Goal: Information Seeking & Learning: Learn about a topic

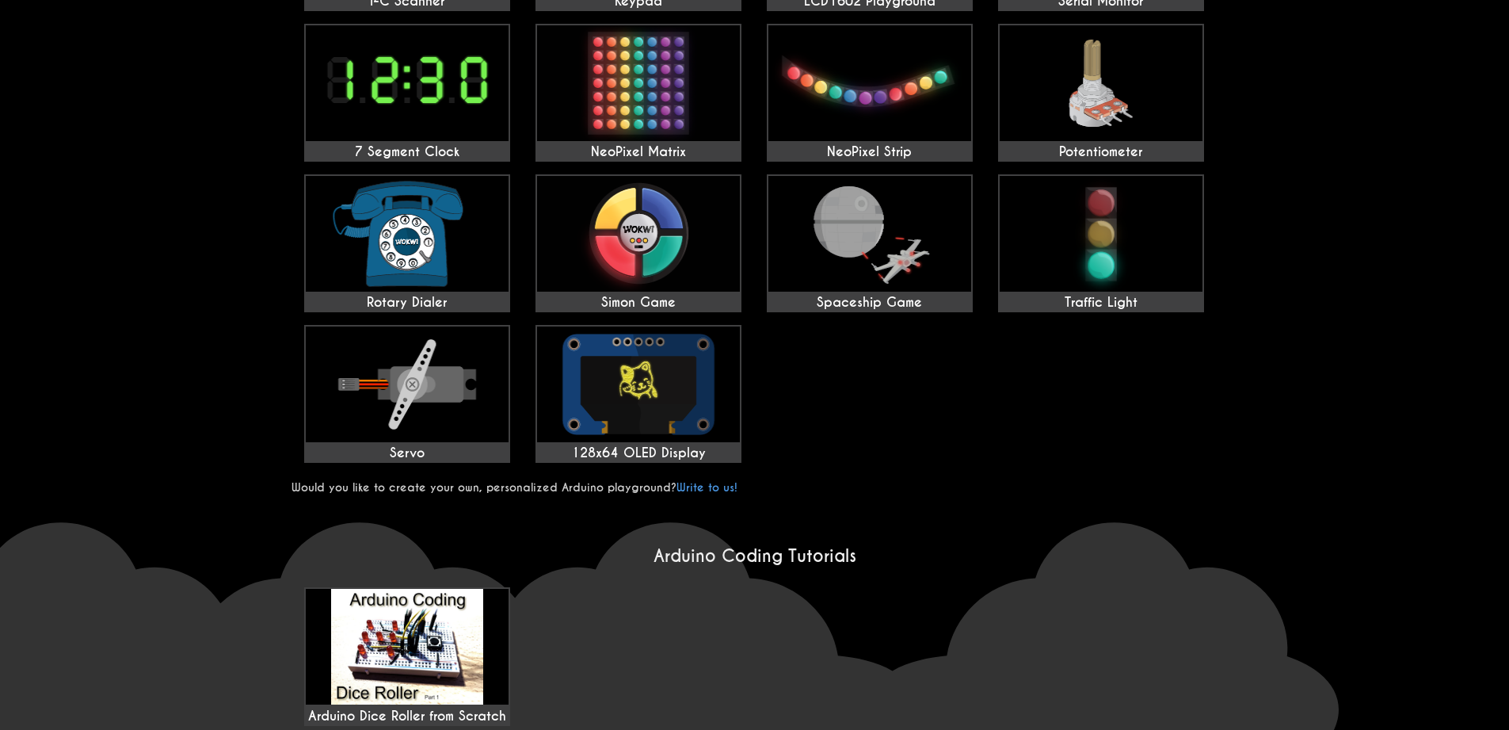
scroll to position [951, 0]
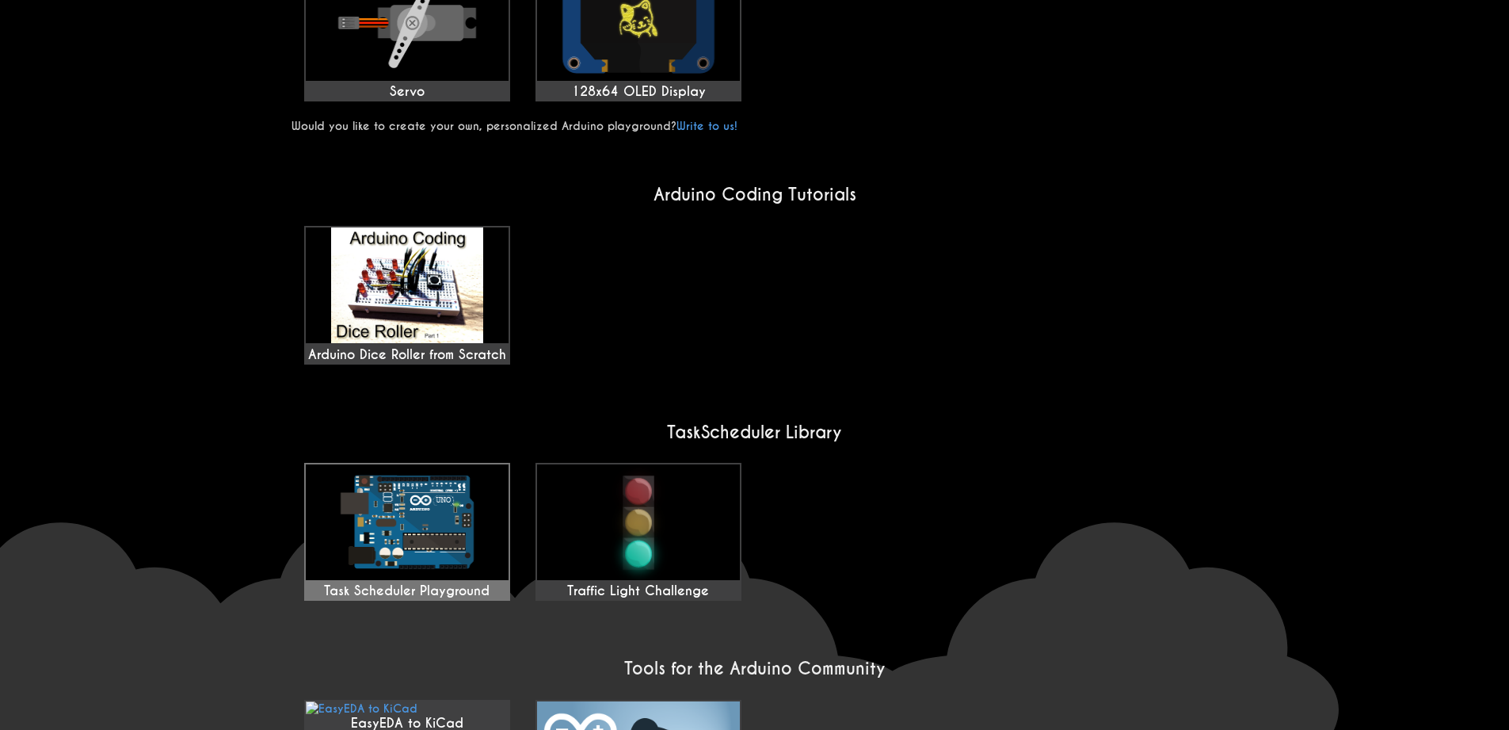
click at [447, 491] on img at bounding box center [407, 522] width 203 height 116
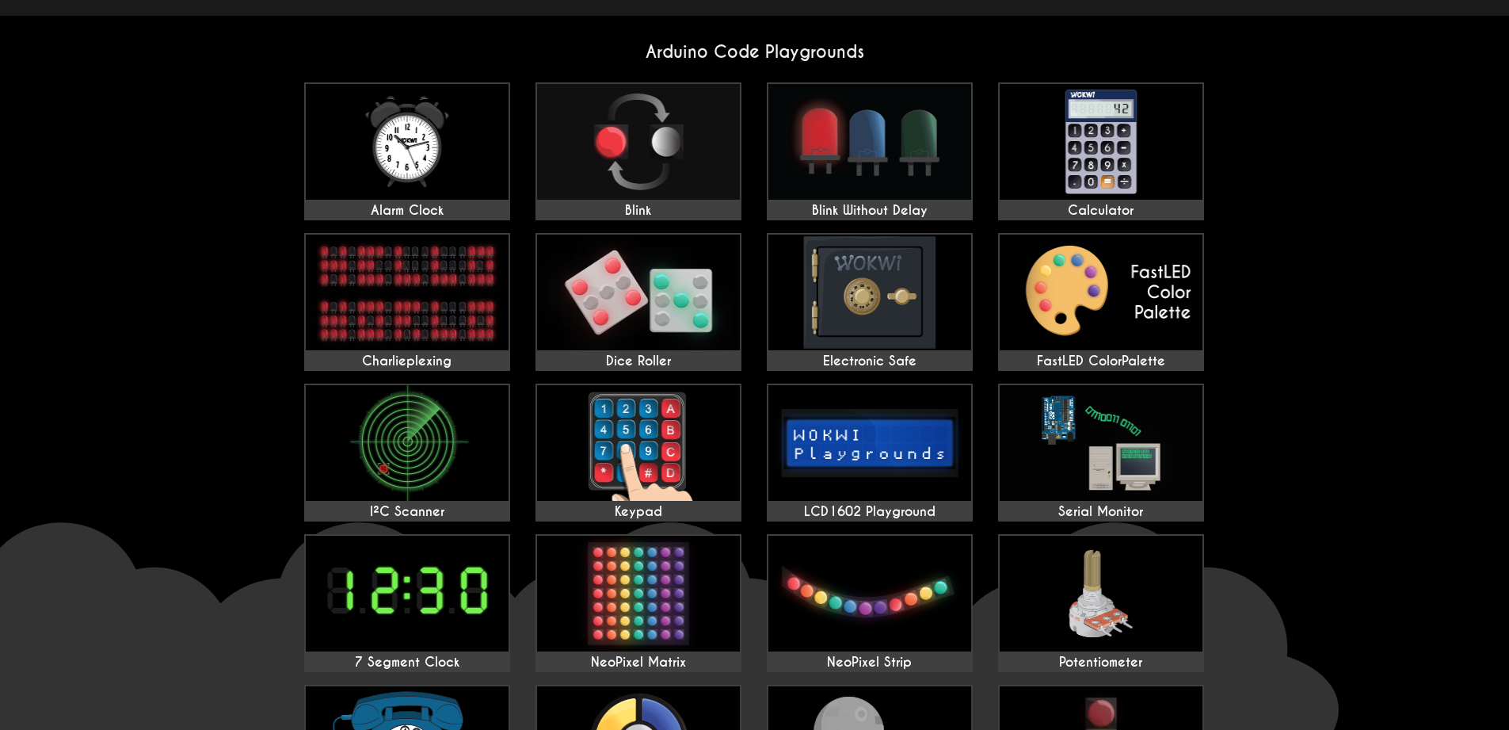
scroll to position [0, 0]
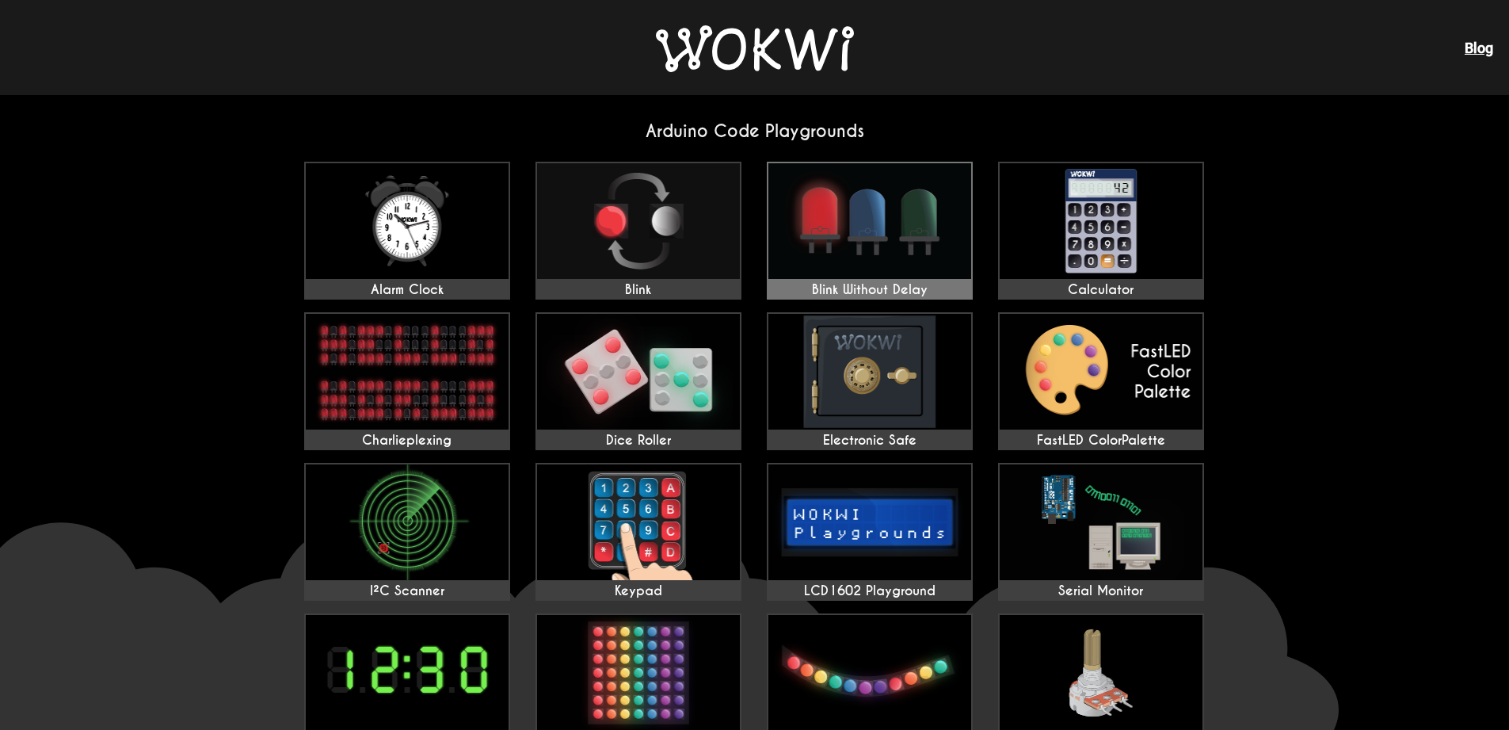
click at [894, 244] on img at bounding box center [870, 221] width 203 height 116
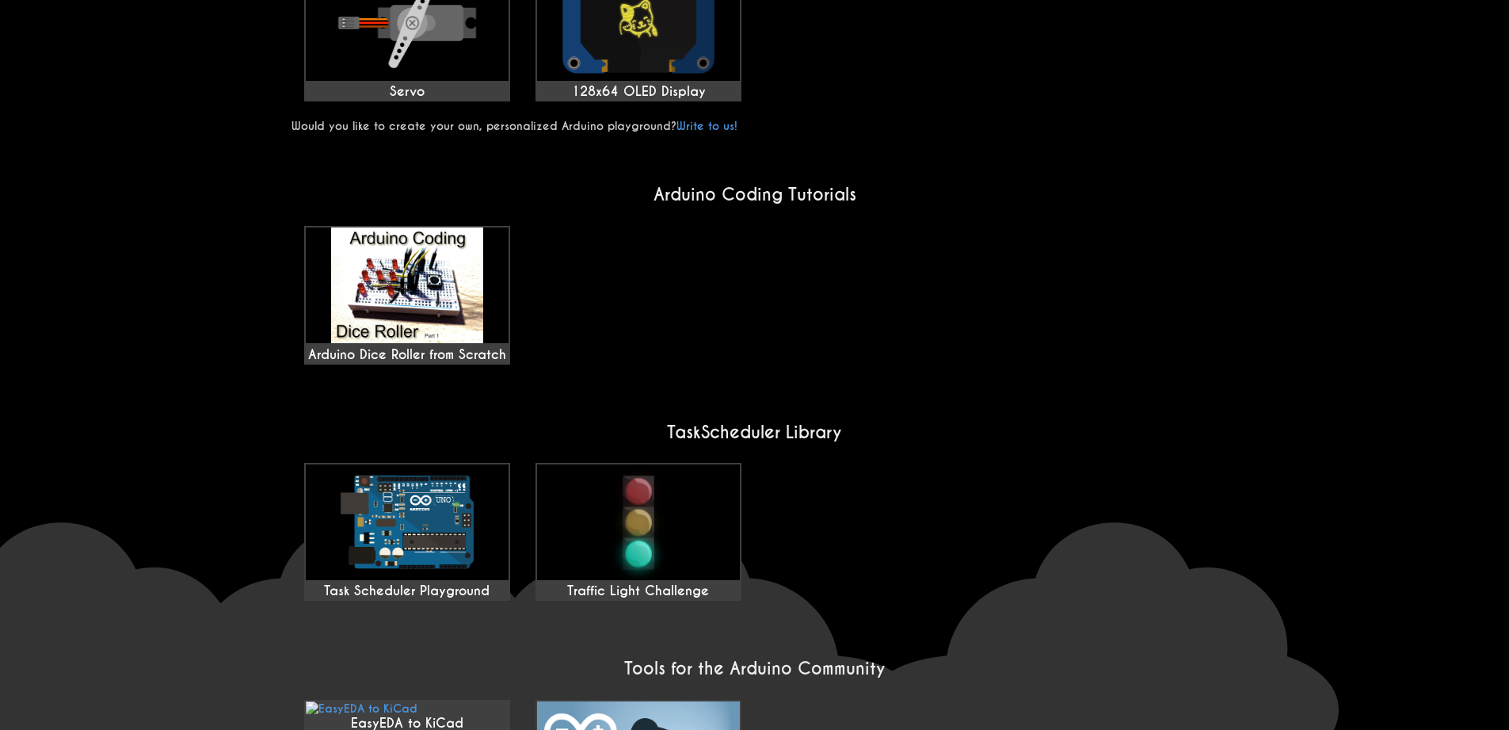
scroll to position [1171, 0]
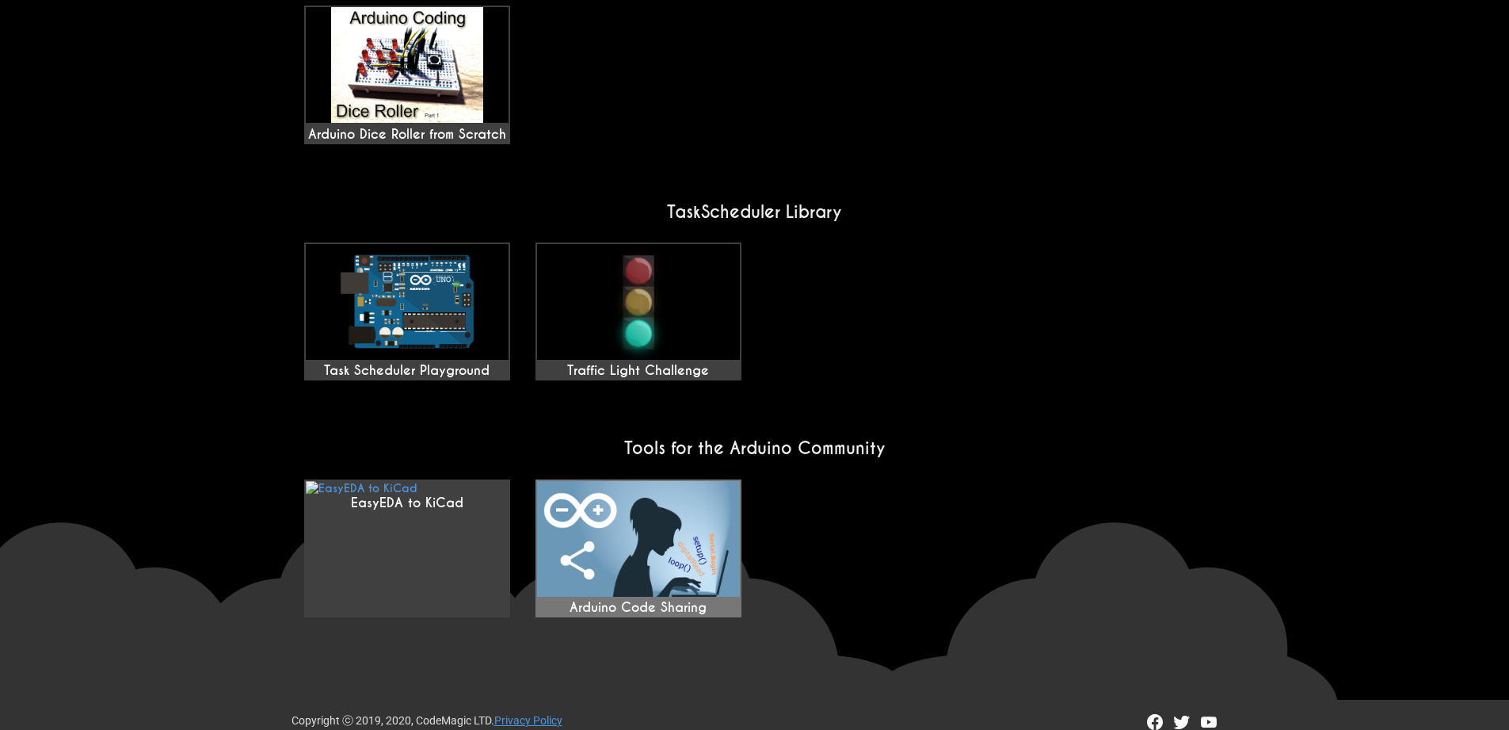
click at [598, 566] on img at bounding box center [638, 539] width 203 height 116
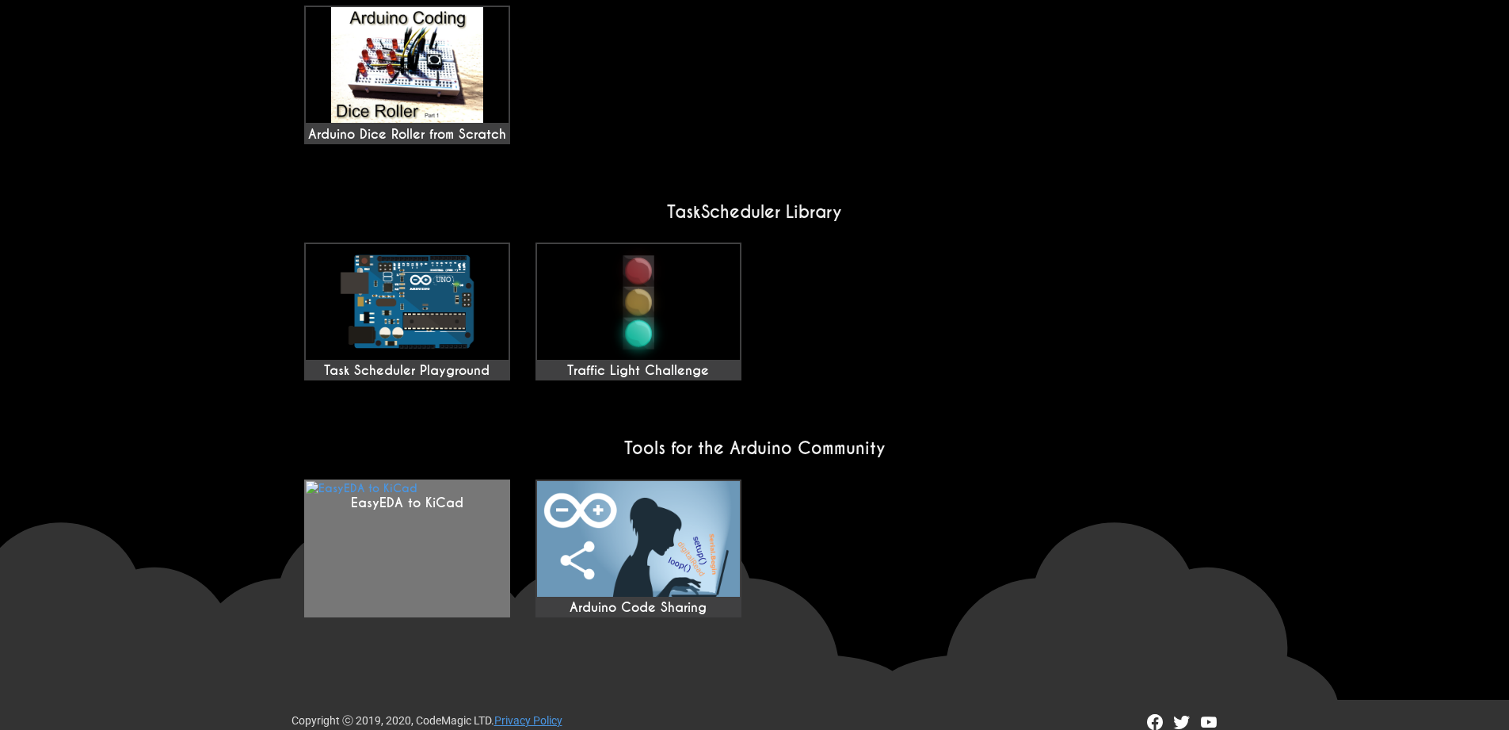
scroll to position [1084, 0]
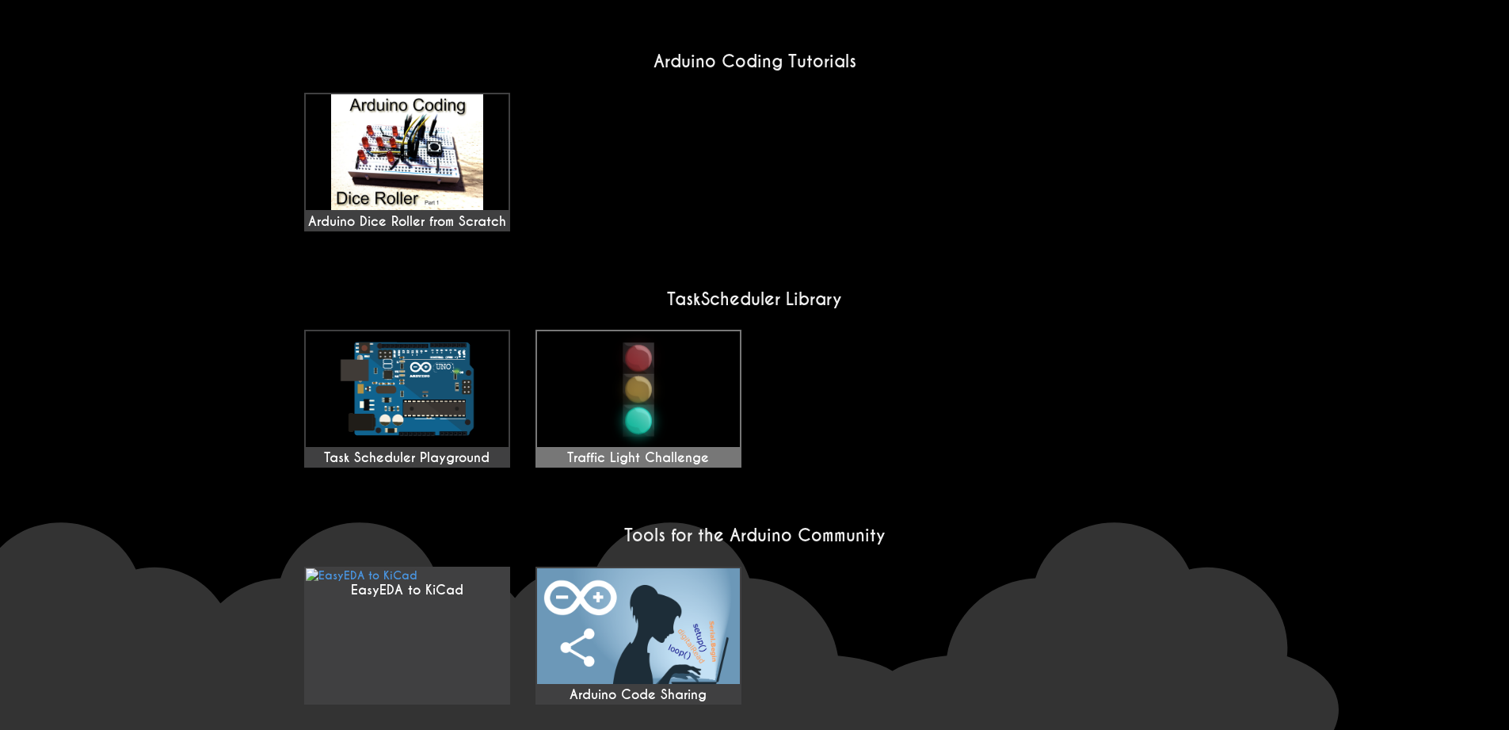
click at [625, 331] on img at bounding box center [638, 389] width 203 height 116
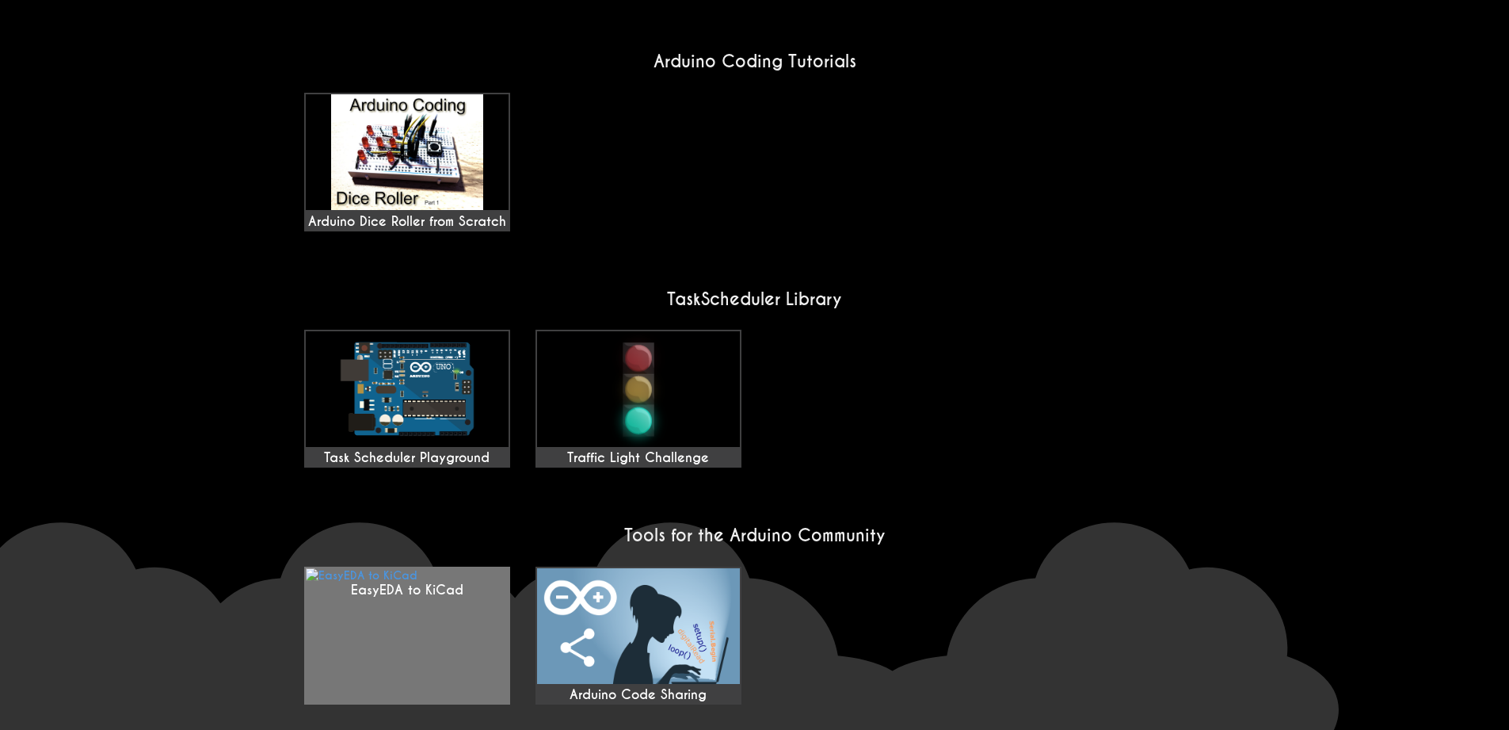
click at [453, 567] on link "EasyEDA to KiCad" at bounding box center [407, 636] width 206 height 138
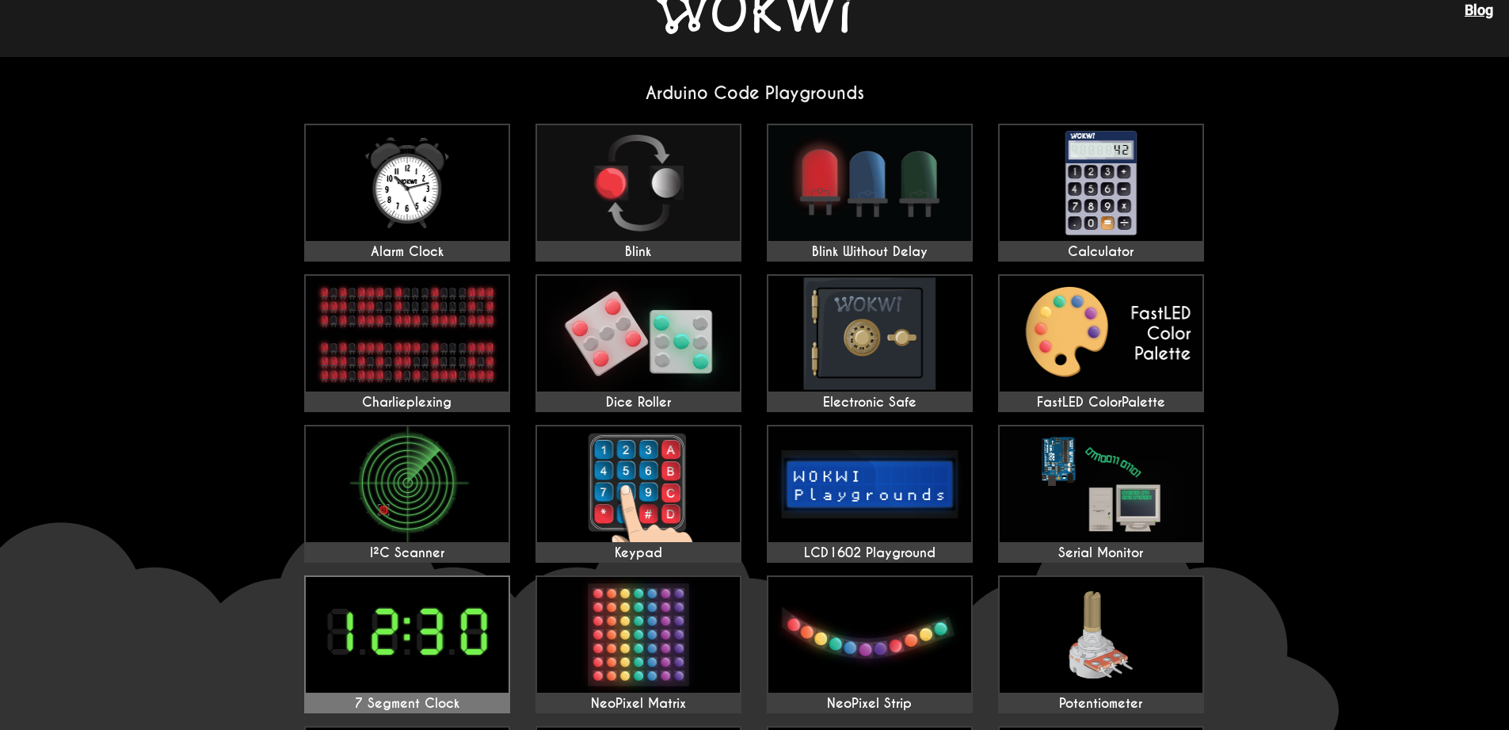
scroll to position [0, 0]
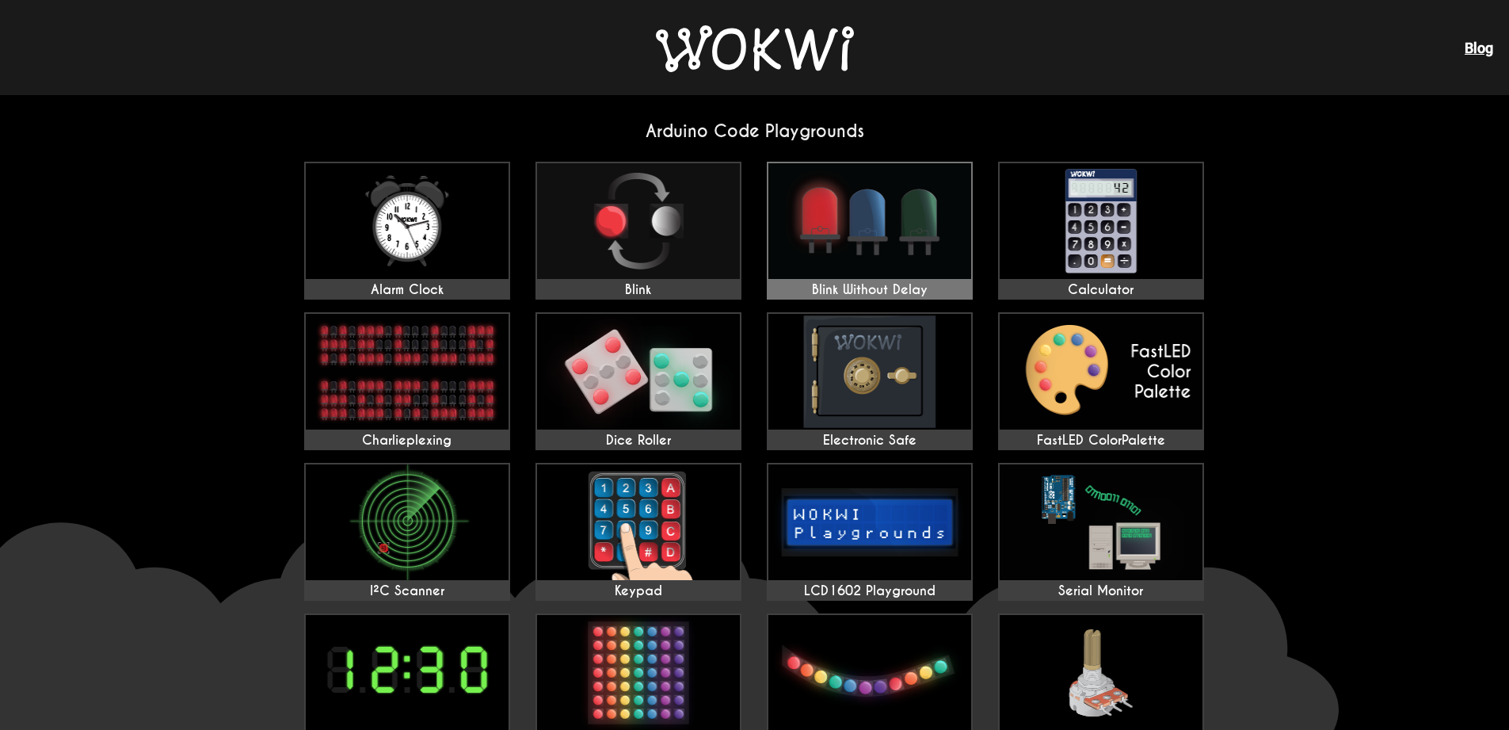
click at [855, 209] on img at bounding box center [870, 221] width 203 height 116
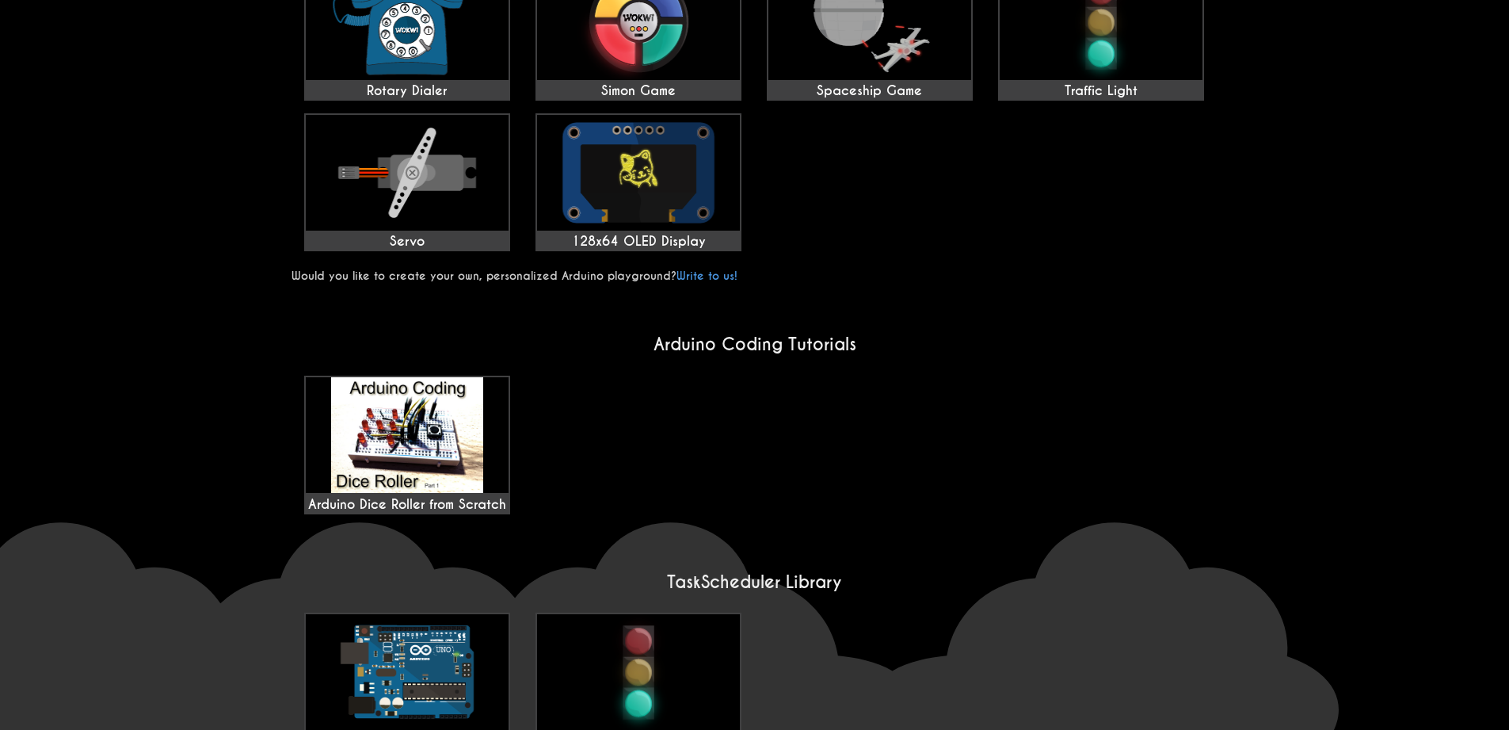
scroll to position [951, 0]
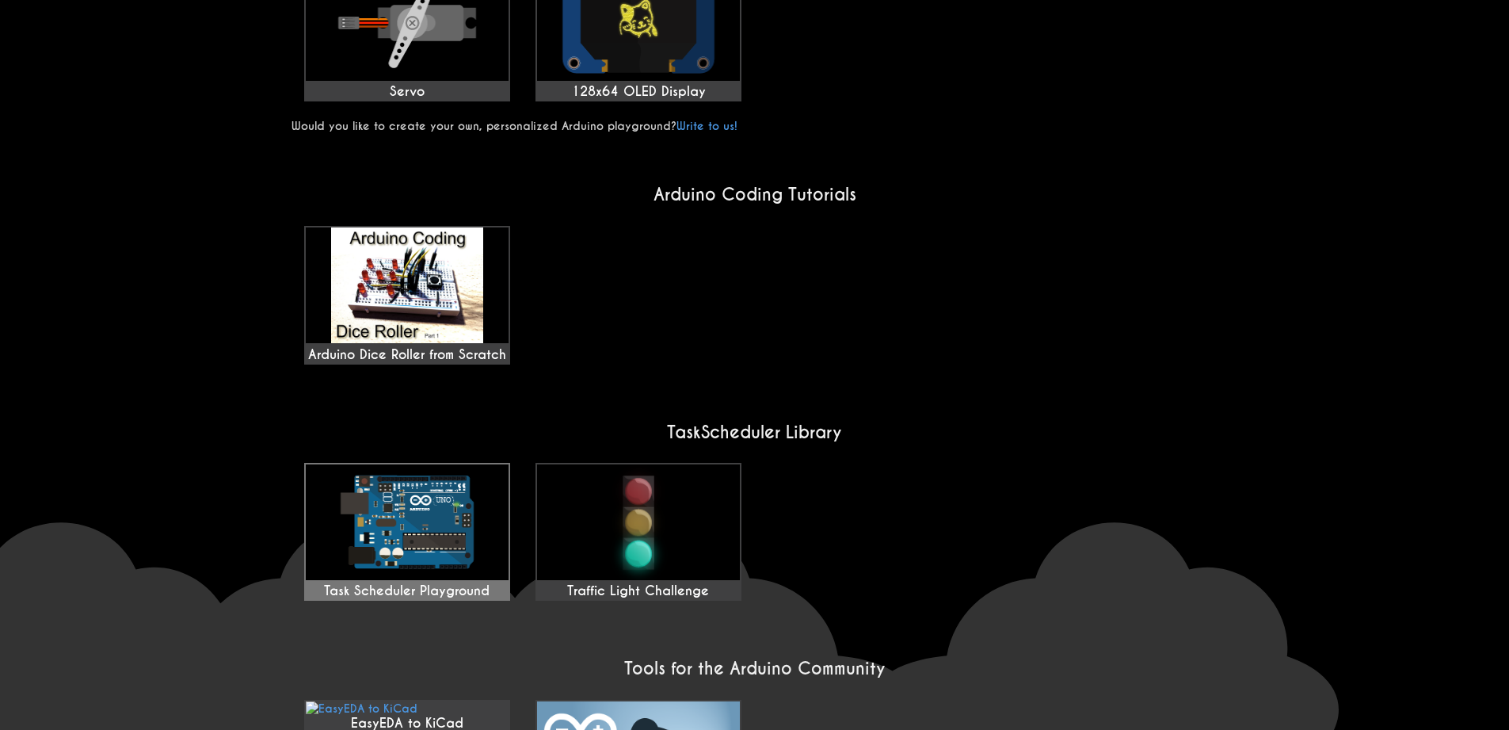
click at [468, 464] on img at bounding box center [407, 522] width 203 height 116
click at [696, 200] on h2 "Arduino Coding Tutorials" at bounding box center [755, 194] width 927 height 21
drag, startPoint x: 471, startPoint y: 418, endPoint x: 185, endPoint y: 269, distance: 322.5
click at [185, 269] on wokwi-home "Arduino Code Playgrounds Alarm Clock Blink Blink Without Delay Calculator Charl…" at bounding box center [754, 19] width 1509 height 1750
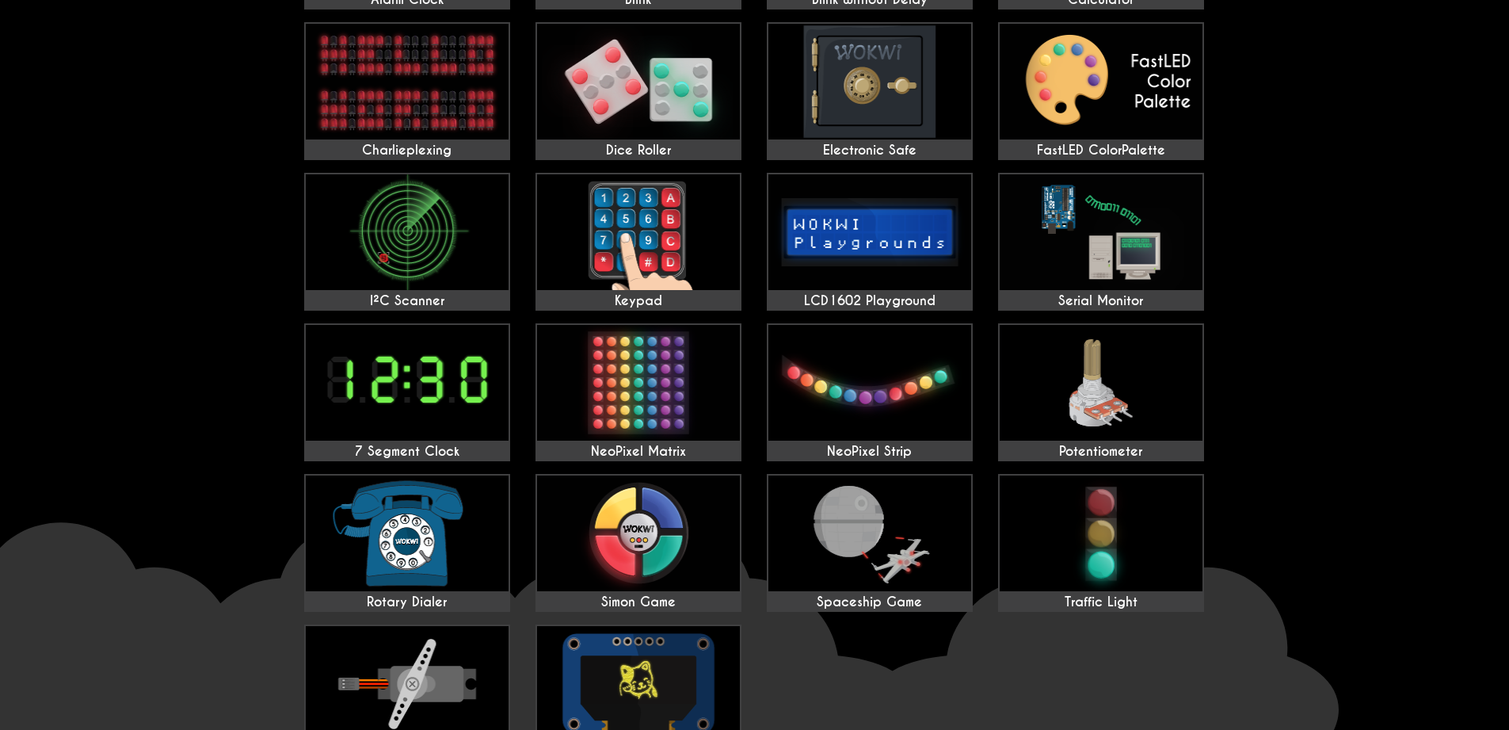
scroll to position [0, 0]
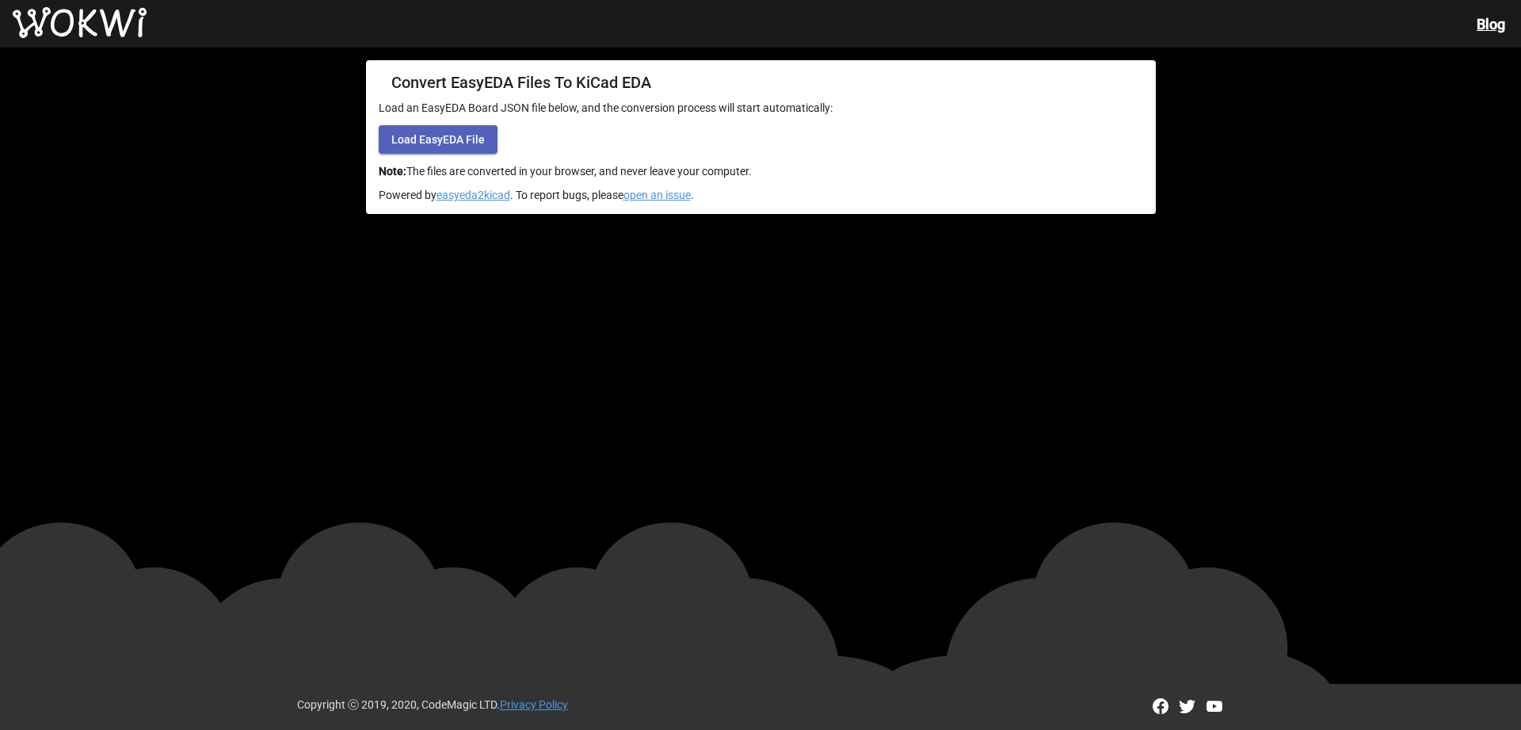
click at [434, 147] on button "Load EasyEDA File" at bounding box center [438, 139] width 119 height 29
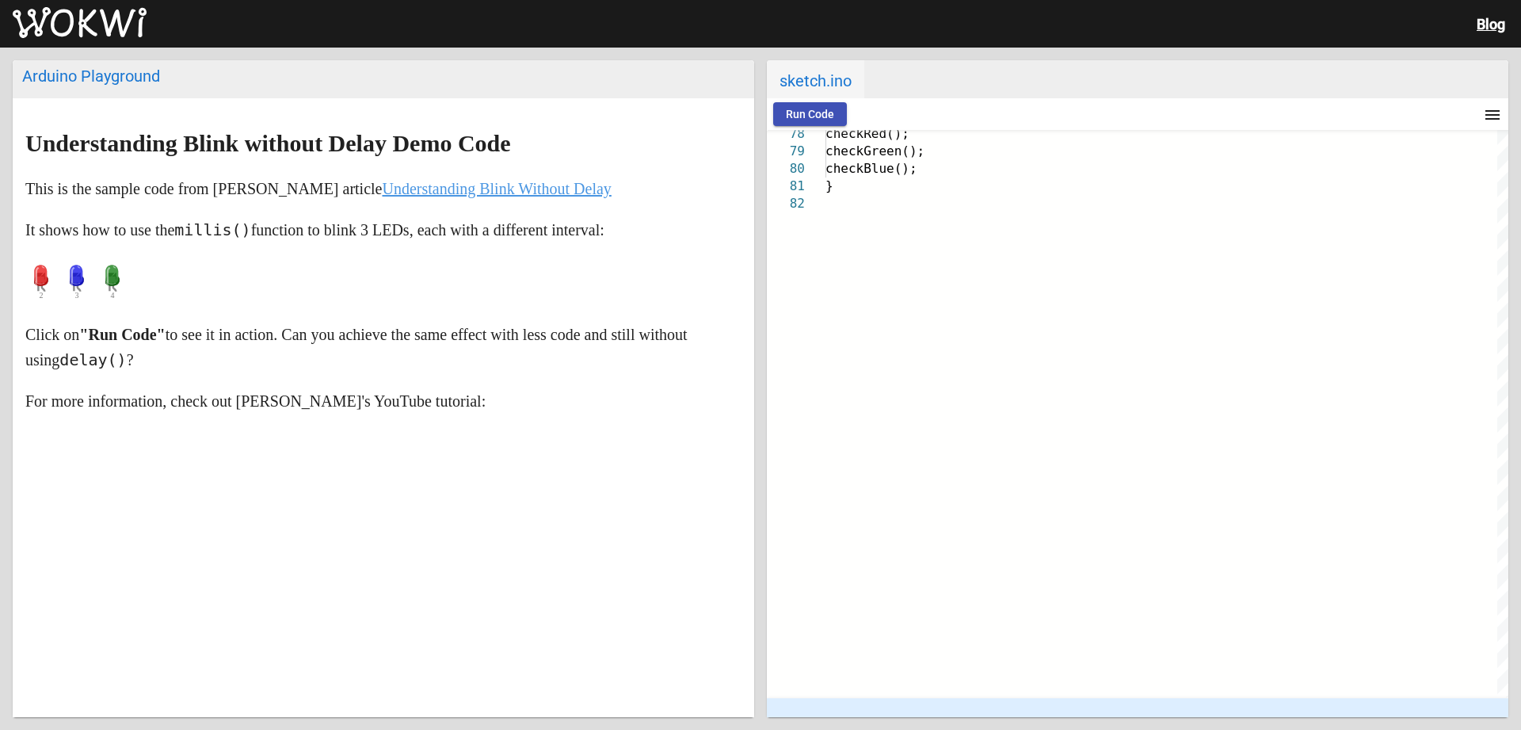
click at [42, 286] on icon at bounding box center [40, 275] width 13 height 21
